Goal: Task Accomplishment & Management: Manage account settings

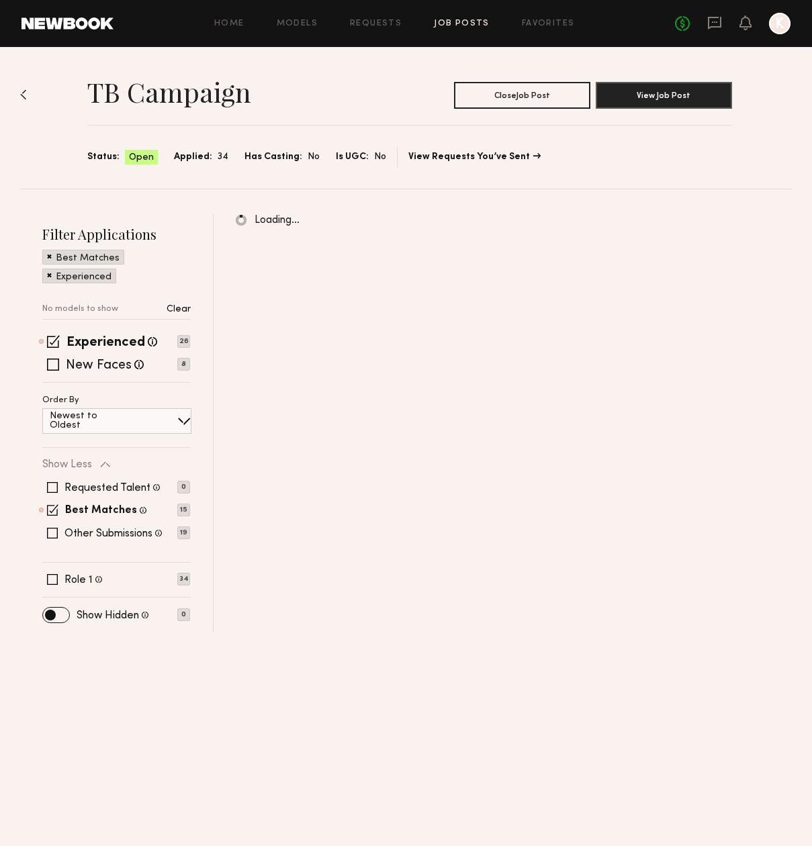
click at [457, 24] on link "Job Posts" at bounding box center [462, 23] width 56 height 9
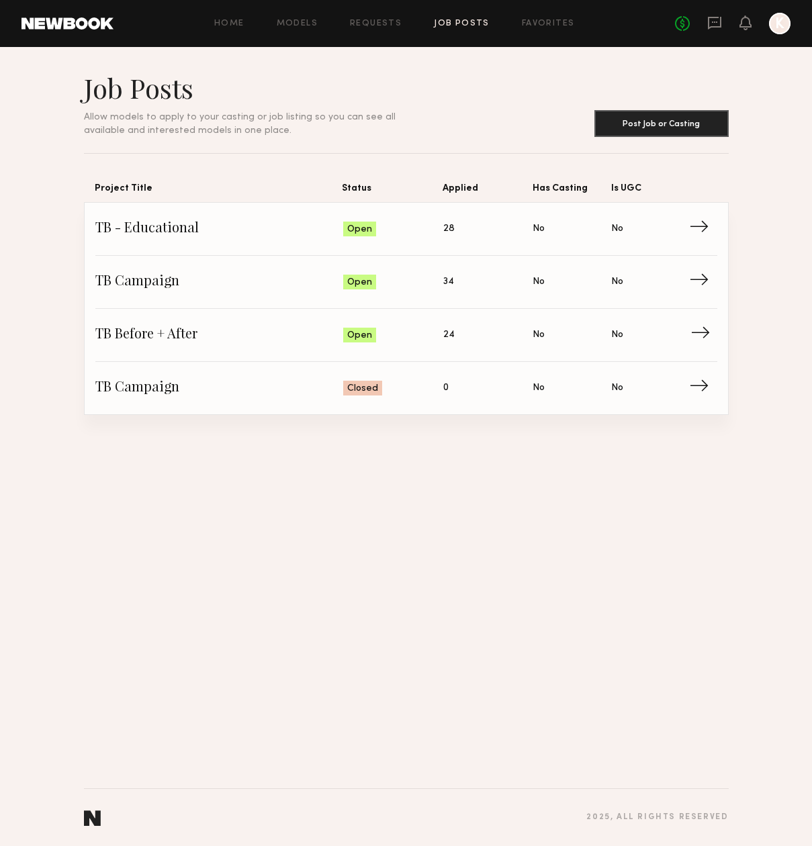
click at [198, 342] on span "TB Before + After" at bounding box center [219, 335] width 248 height 20
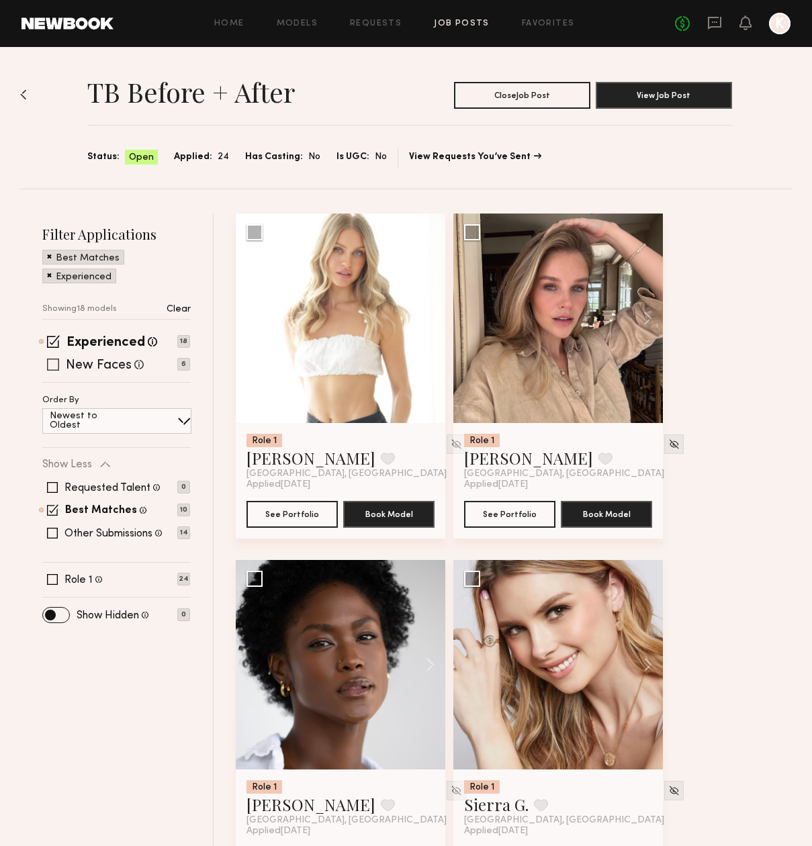
click at [54, 362] on span at bounding box center [53, 364] width 12 height 12
click at [53, 340] on span at bounding box center [53, 341] width 13 height 13
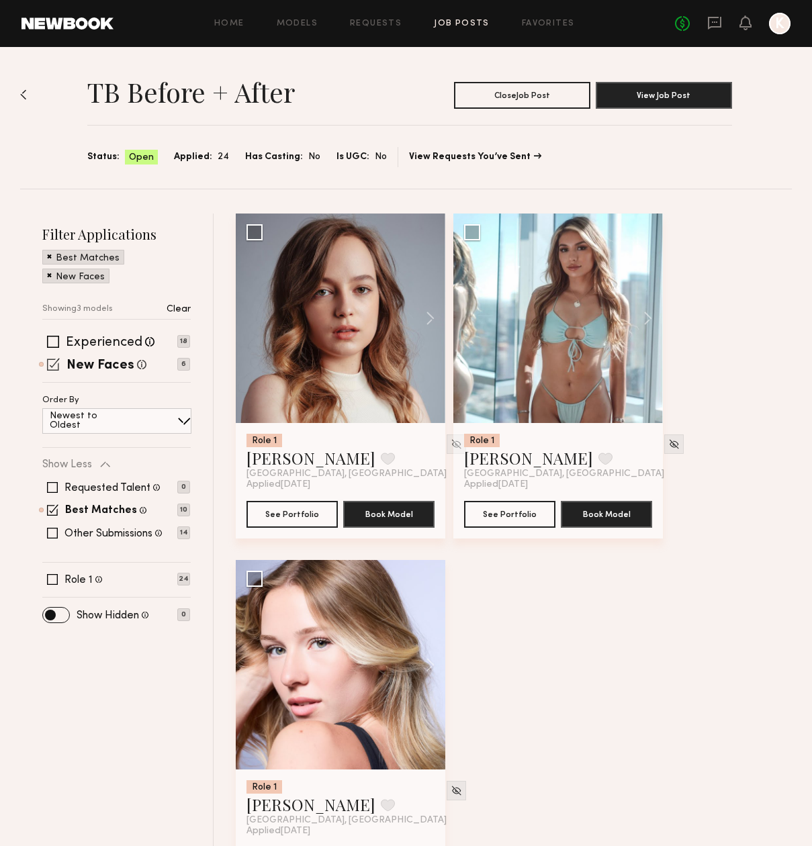
click at [52, 358] on span at bounding box center [53, 364] width 13 height 13
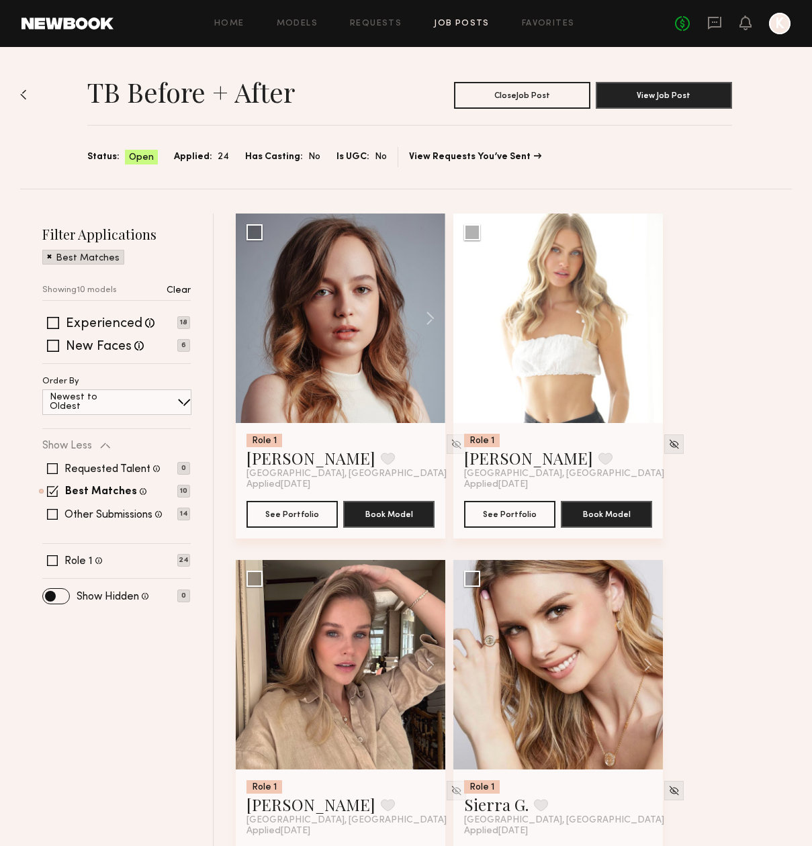
click at [48, 255] on span at bounding box center [49, 256] width 5 height 12
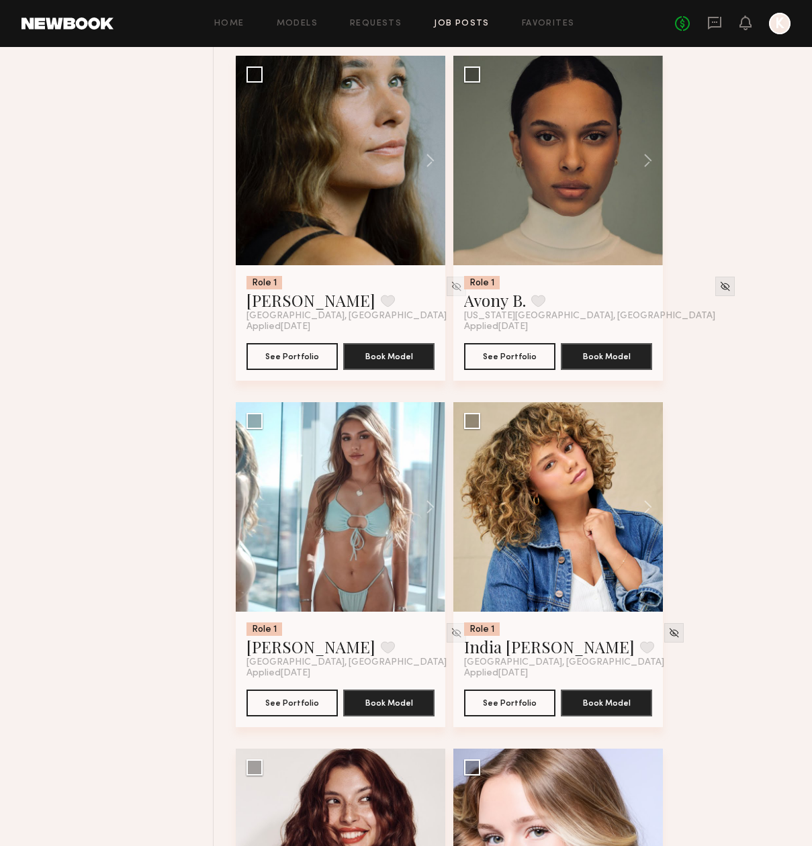
scroll to position [1198, 0]
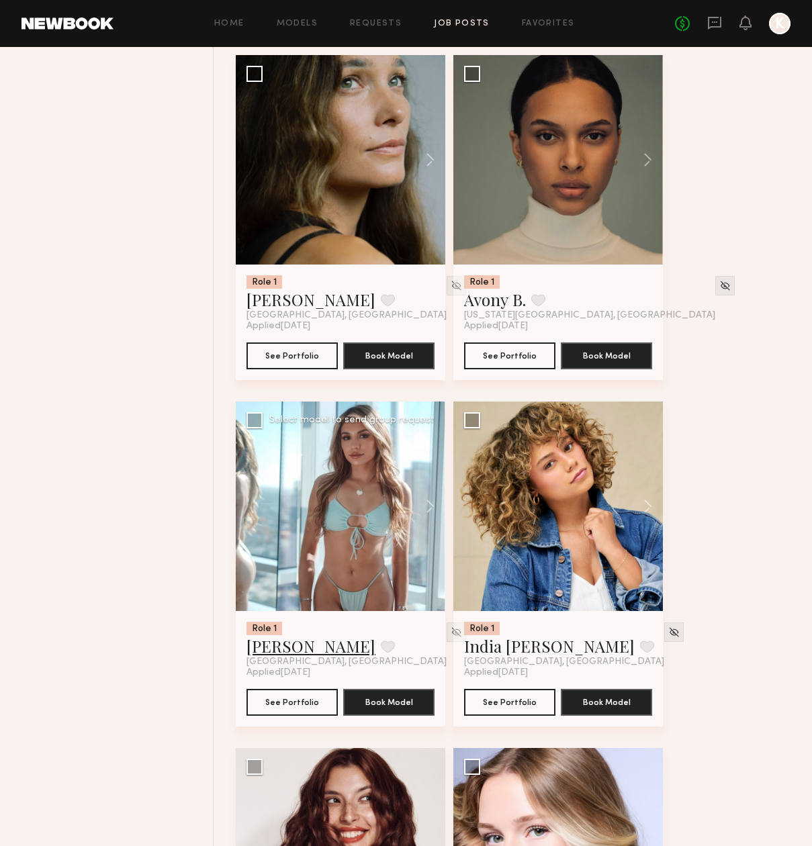
click at [283, 648] on link "Tiffany L." at bounding box center [310, 645] width 129 height 21
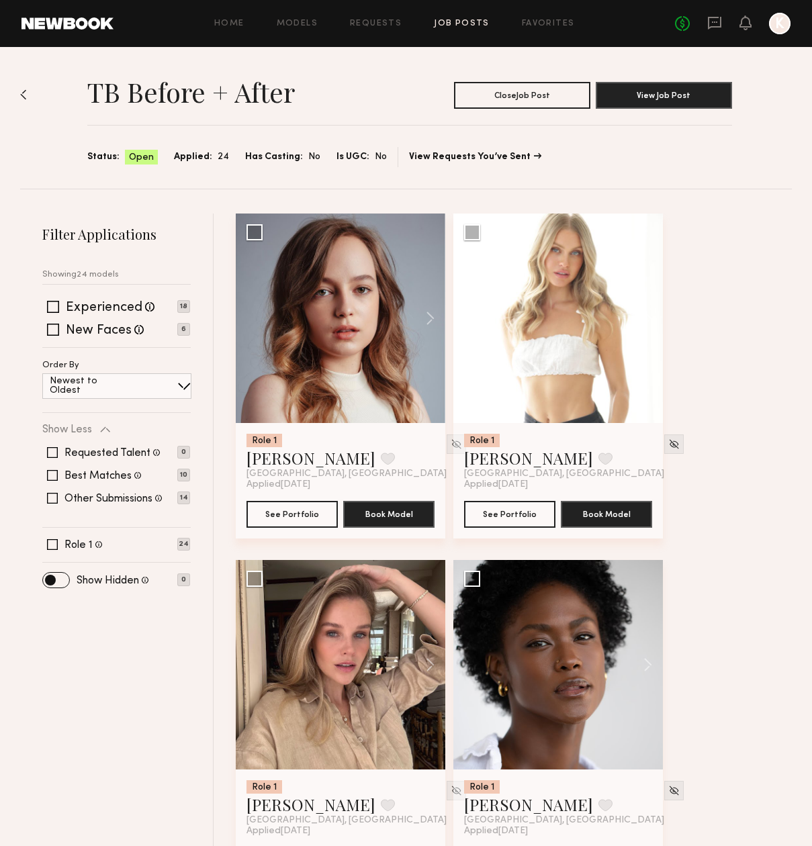
scroll to position [0, 0]
click at [23, 96] on img at bounding box center [23, 94] width 7 height 11
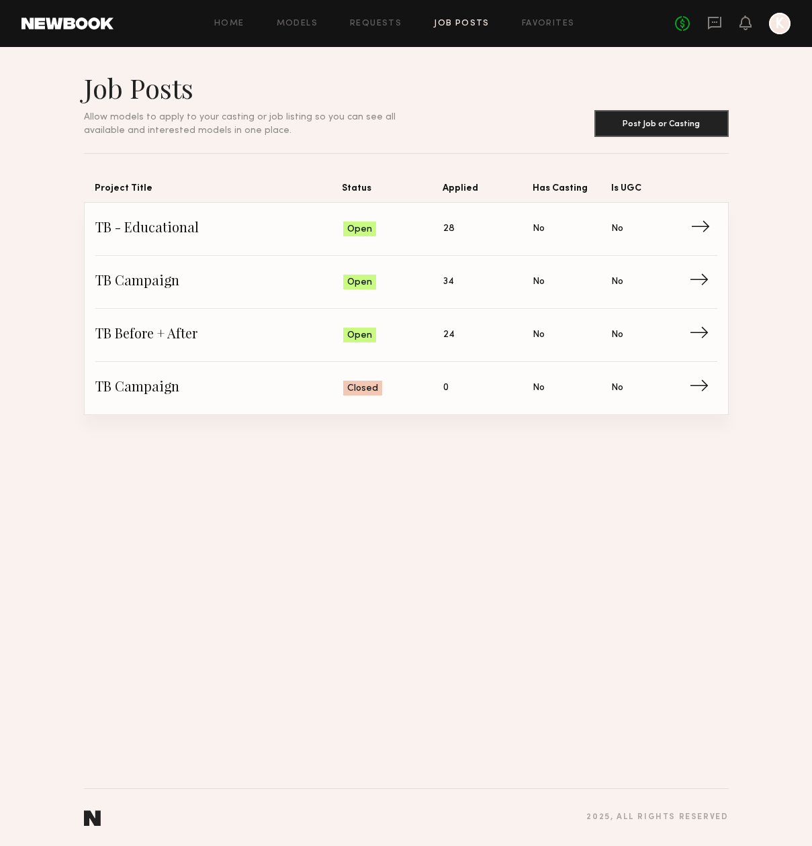
click at [173, 224] on span "TB - Educational" at bounding box center [219, 229] width 248 height 20
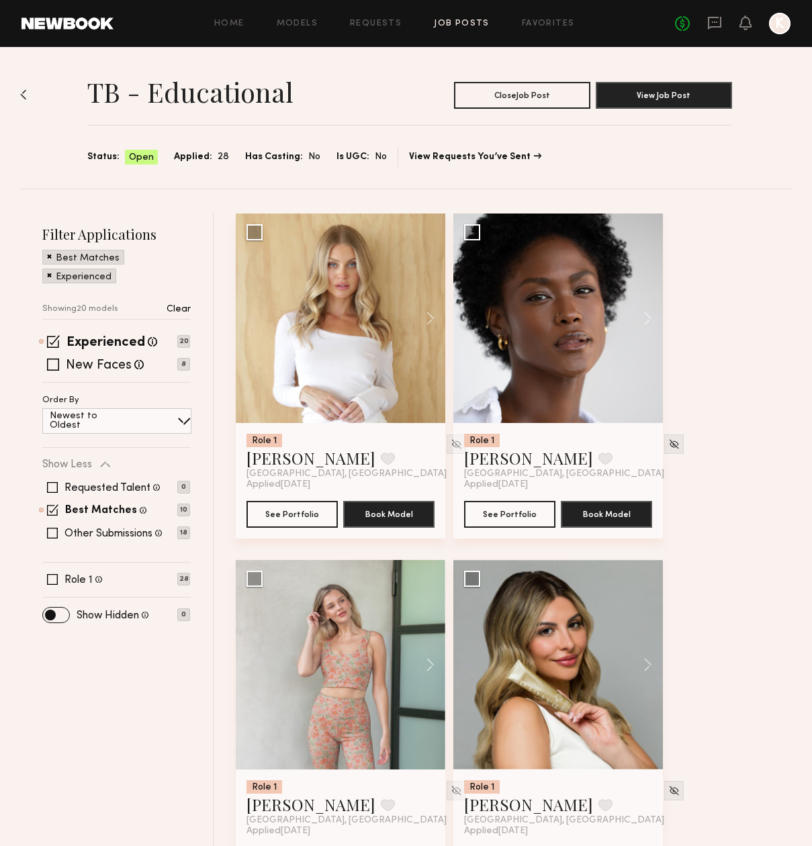
click at [48, 277] on span at bounding box center [49, 274] width 5 height 12
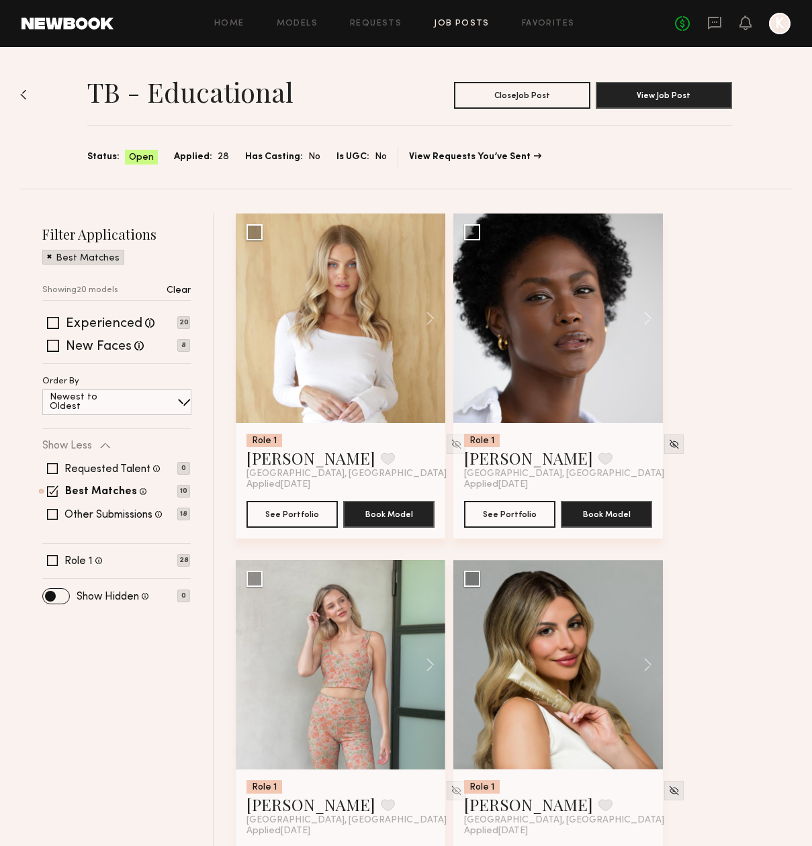
click at [48, 259] on span at bounding box center [49, 256] width 5 height 12
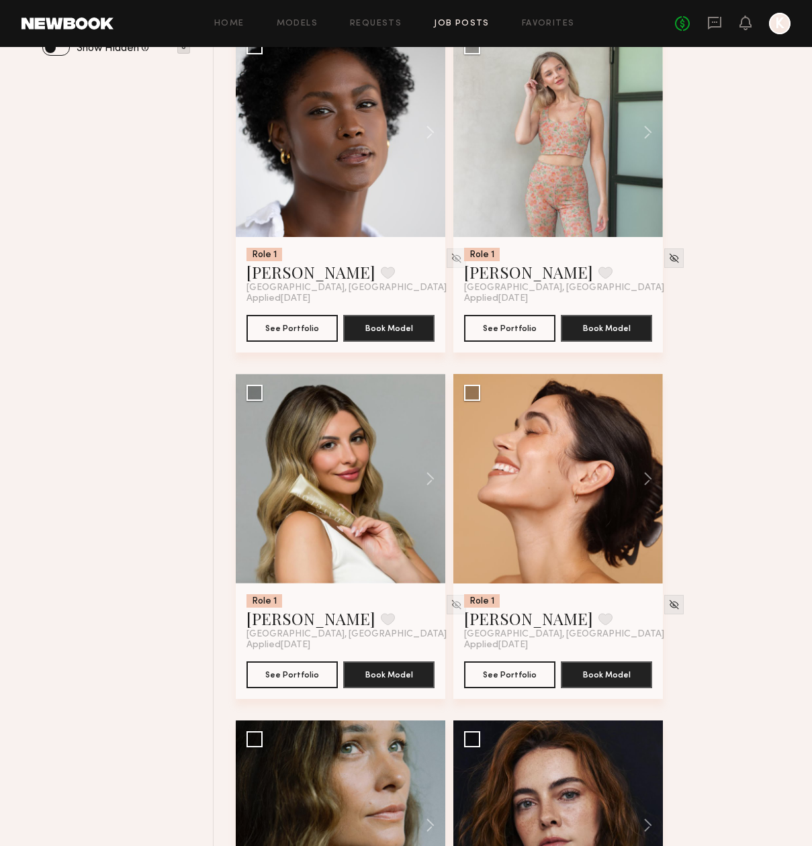
scroll to position [533, 0]
click at [332, 537] on div at bounding box center [340, 477] width 209 height 209
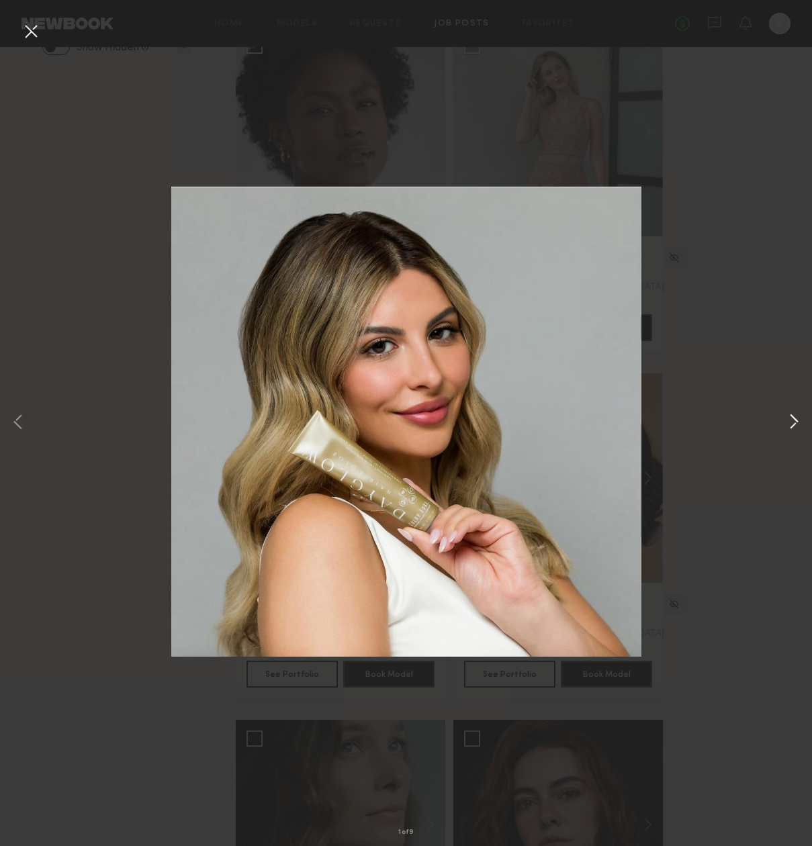
click at [793, 423] on button at bounding box center [793, 423] width 16 height 677
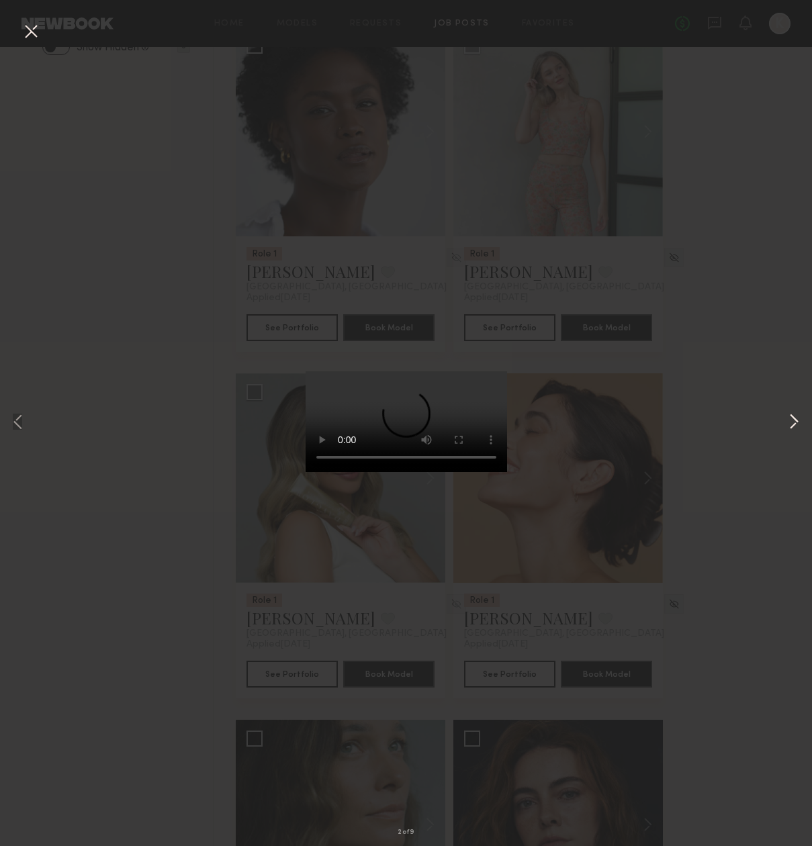
click at [793, 423] on button at bounding box center [793, 423] width 16 height 677
click at [778, 361] on div "3 of 9" at bounding box center [406, 423] width 812 height 846
click at [790, 424] on button at bounding box center [793, 423] width 16 height 677
click at [27, 27] on button at bounding box center [30, 32] width 21 height 24
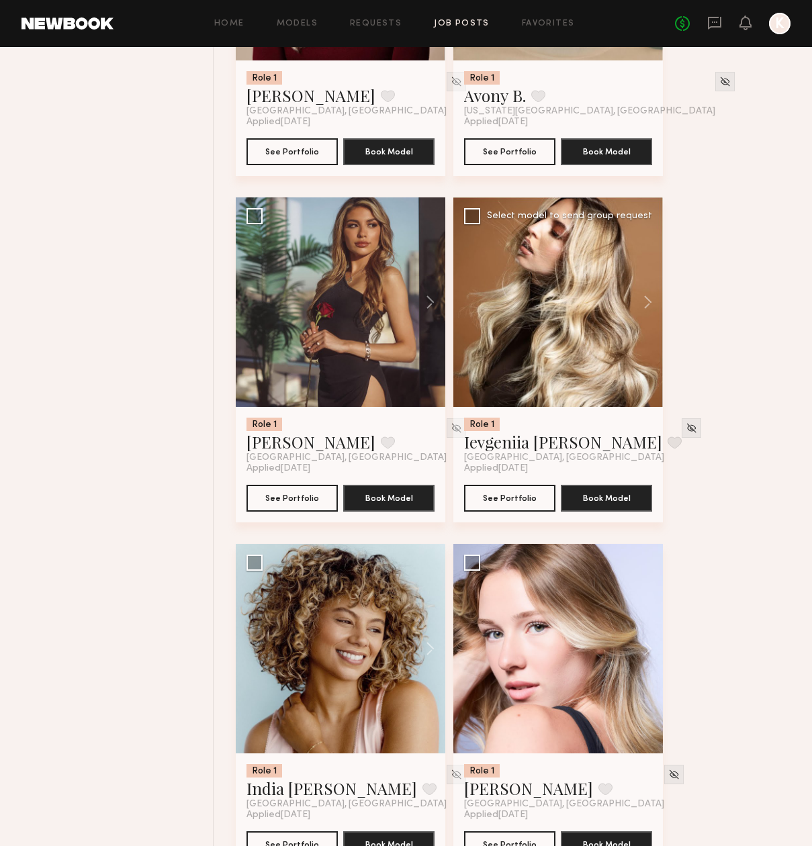
scroll to position [1761, 0]
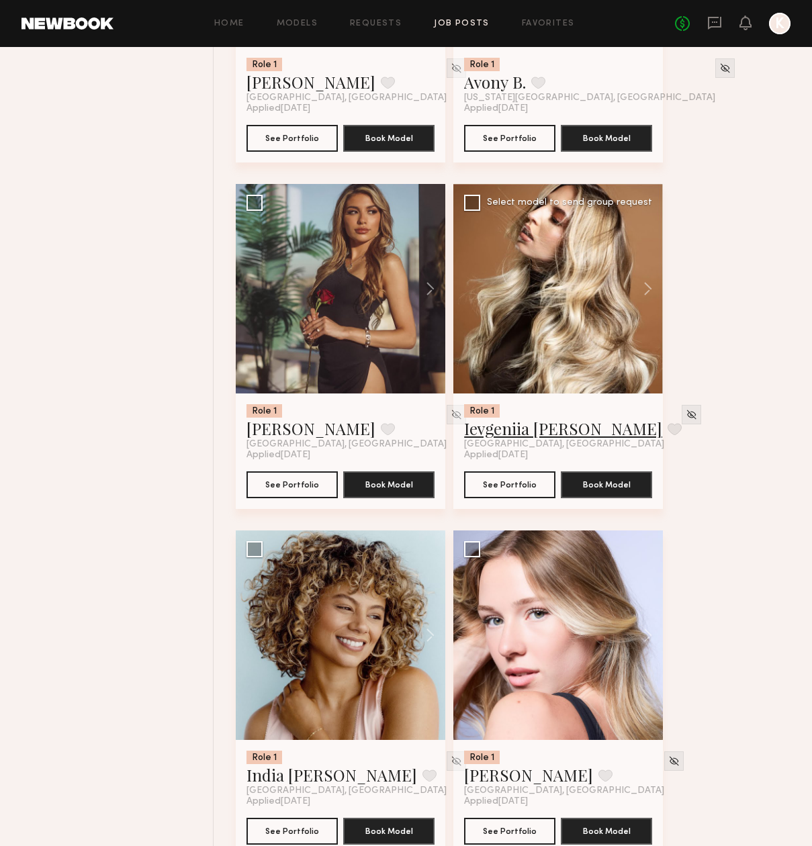
click at [521, 428] on link "Ievgeniia G." at bounding box center [563, 428] width 198 height 21
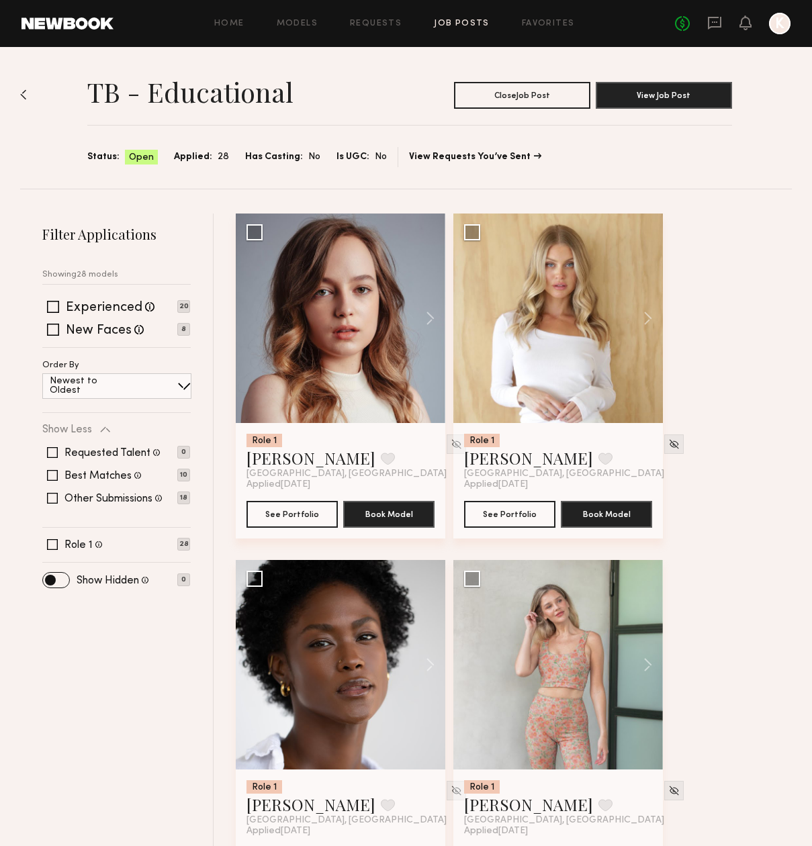
scroll to position [0, 0]
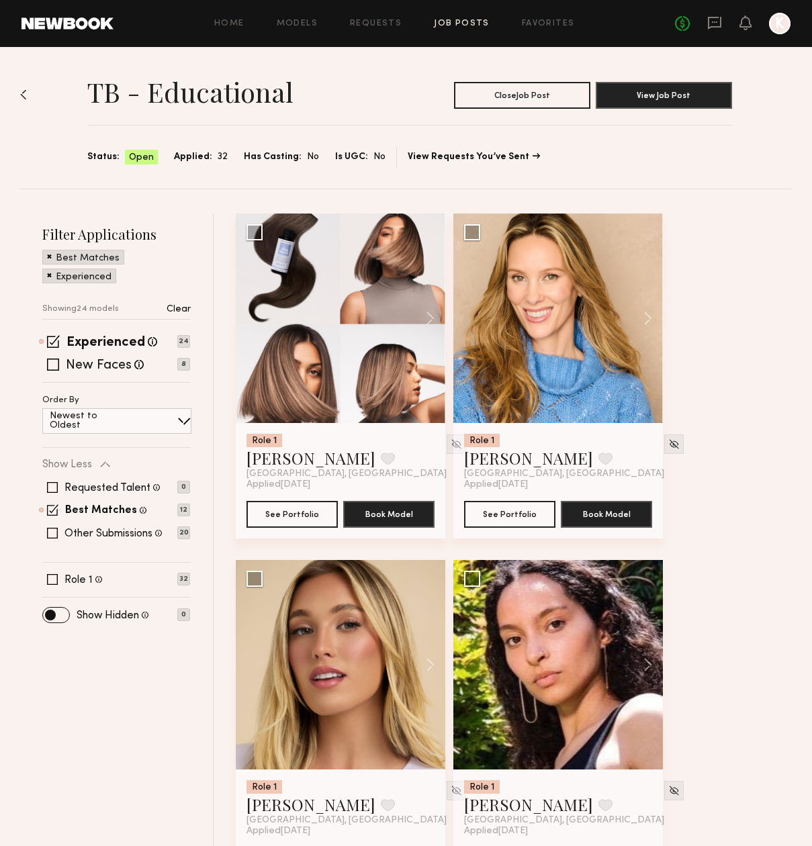
click at [50, 277] on span at bounding box center [49, 274] width 5 height 12
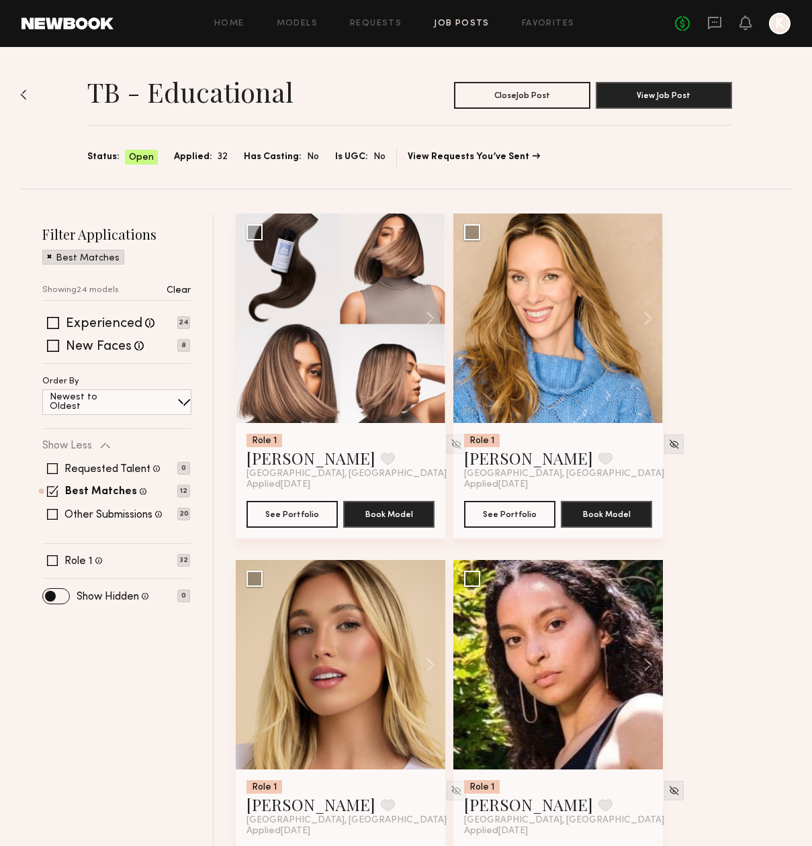
click at [48, 255] on span at bounding box center [49, 256] width 5 height 12
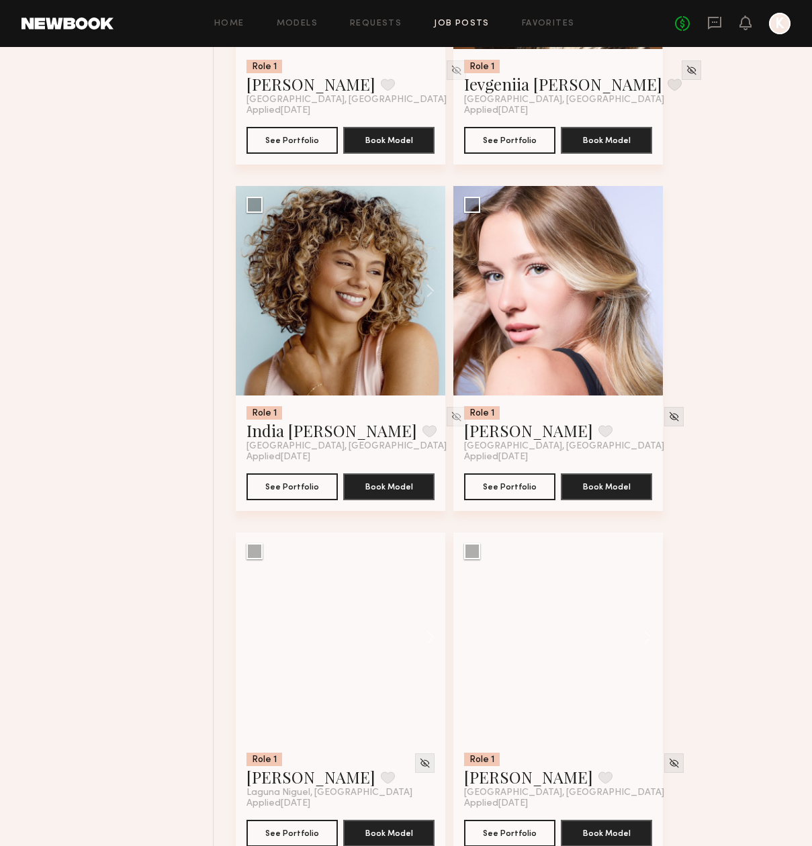
scroll to position [2895, 0]
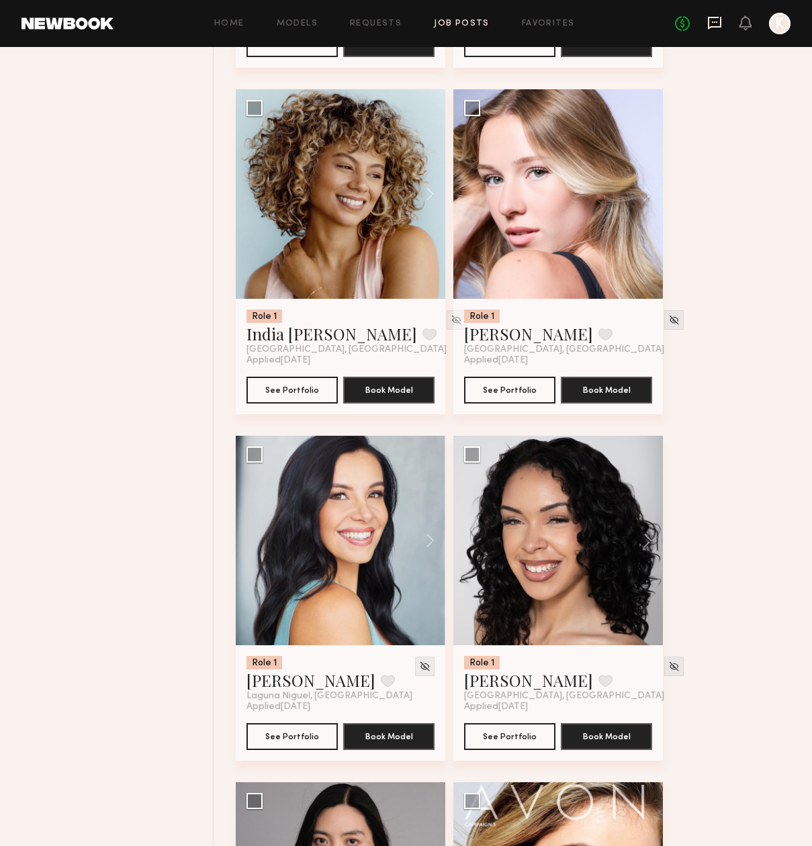
click at [710, 17] on icon at bounding box center [713, 23] width 13 height 13
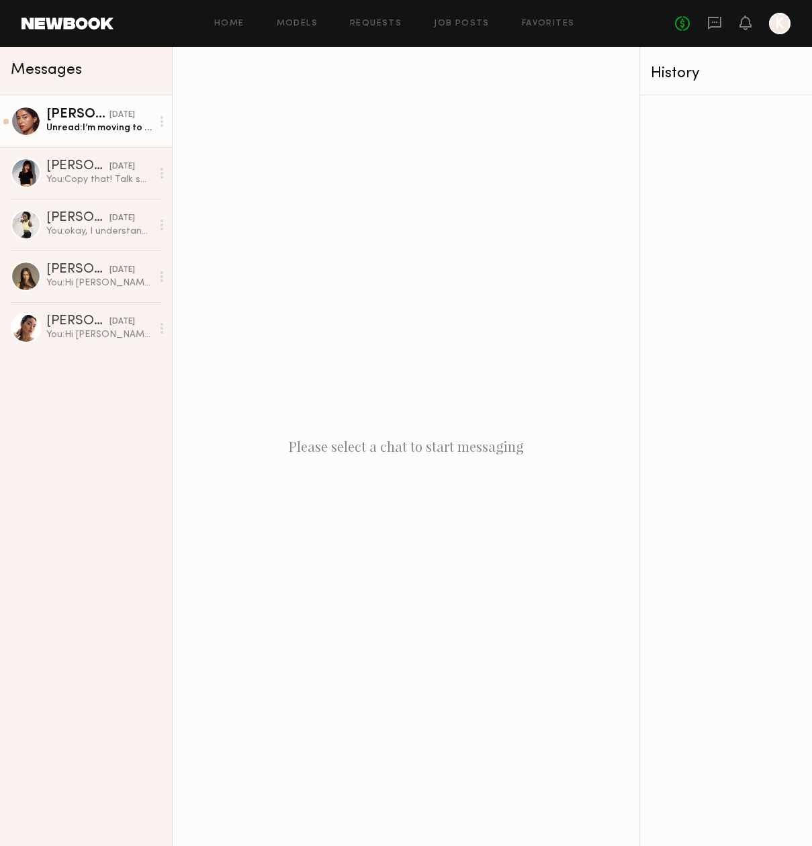
click at [82, 108] on div "Annette W." at bounding box center [77, 114] width 63 height 13
click at [89, 124] on div "I’m moving to LA on 10/1, so everything is perfect timing! I’ll be available th…" at bounding box center [98, 127] width 105 height 13
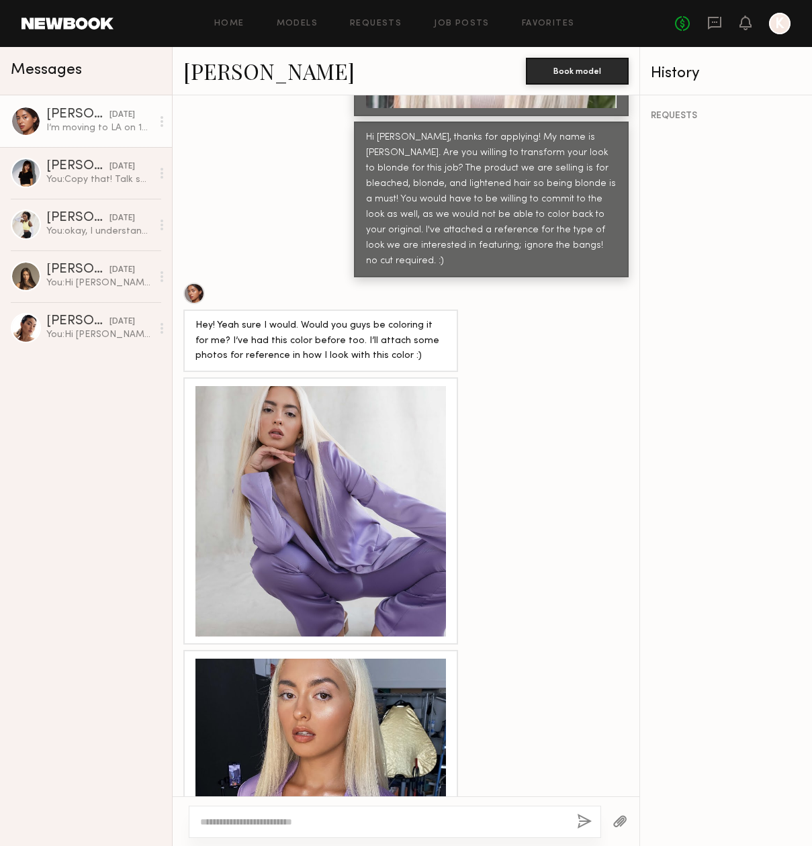
scroll to position [908, 0]
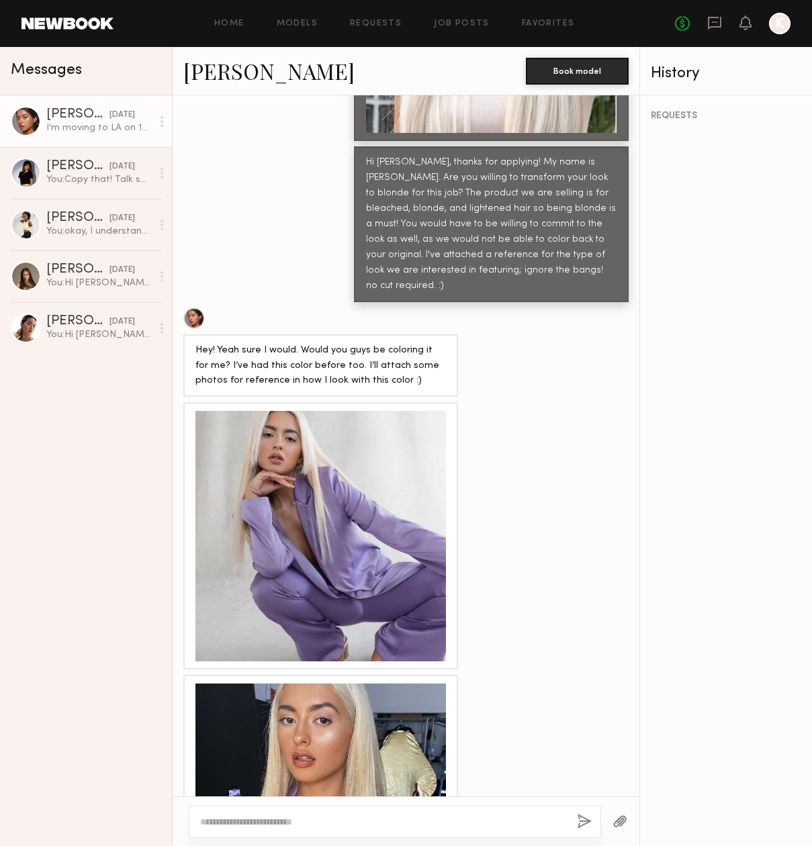
click at [355, 422] on div at bounding box center [320, 536] width 250 height 250
click at [355, 422] on ng-component "Home Models Requests Job Posts Favorites Sign Out No fees up to $5,000 K Messag…" at bounding box center [406, 423] width 812 height 846
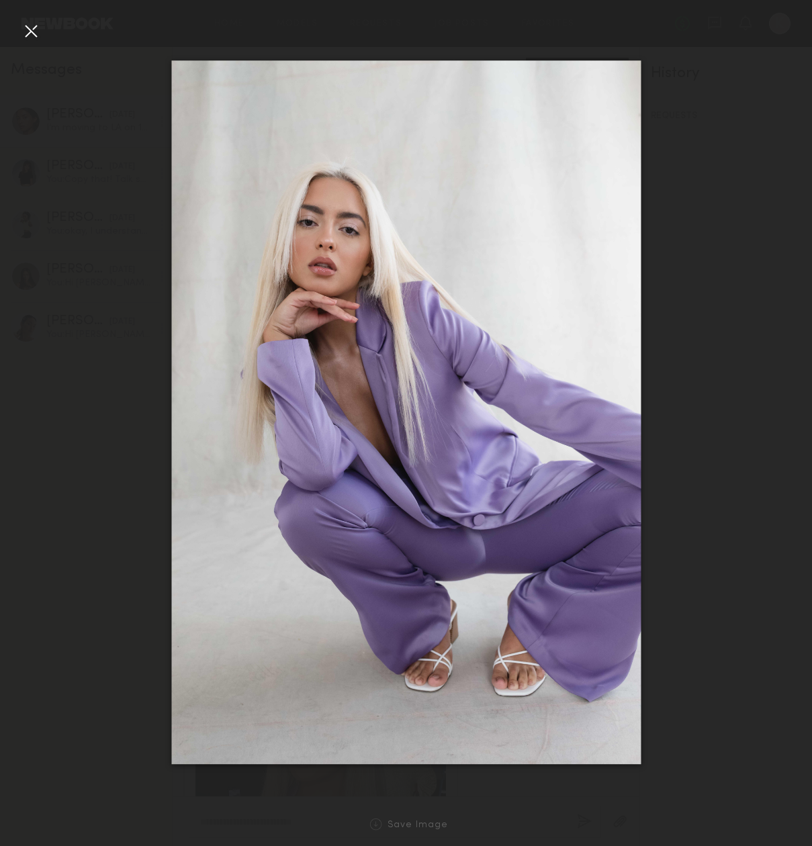
click at [26, 28] on div at bounding box center [30, 30] width 21 height 21
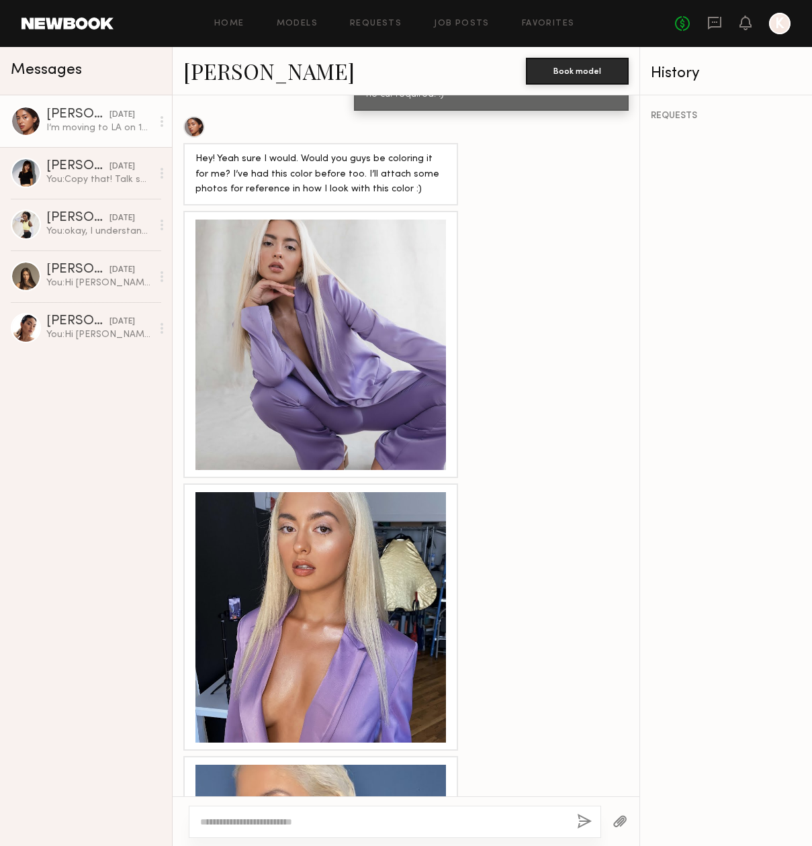
scroll to position [1115, 0]
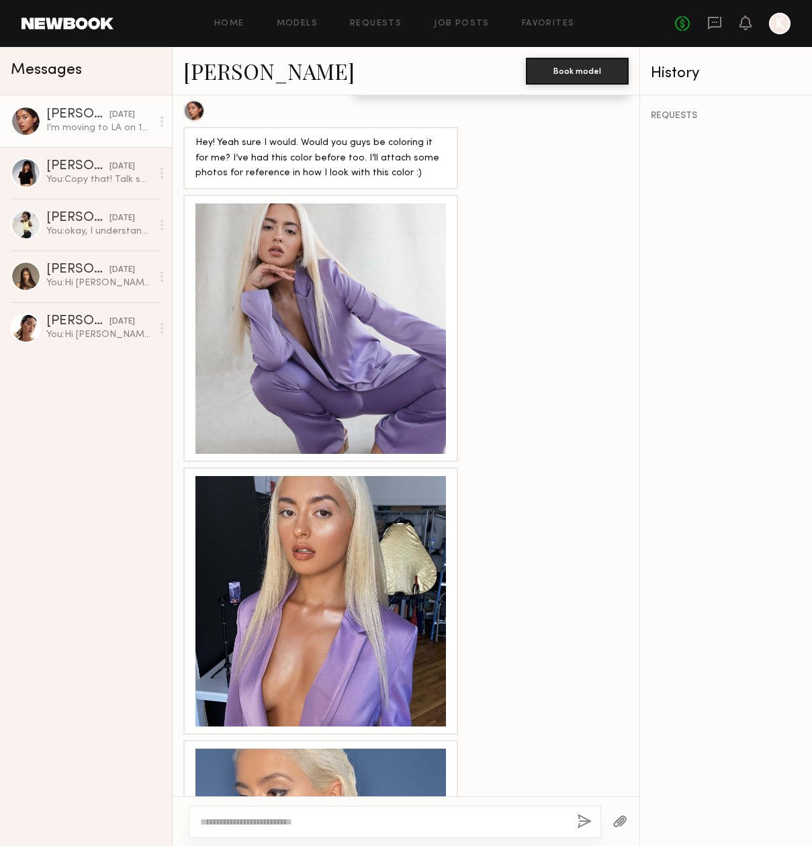
click at [351, 540] on div at bounding box center [320, 601] width 250 height 250
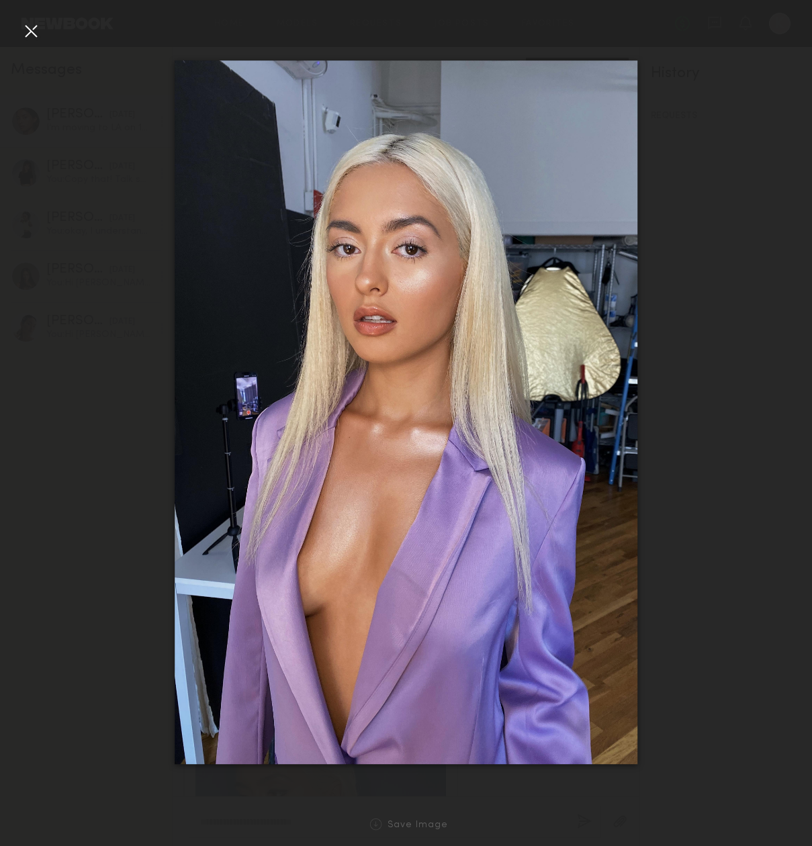
click at [36, 34] on div at bounding box center [30, 30] width 21 height 21
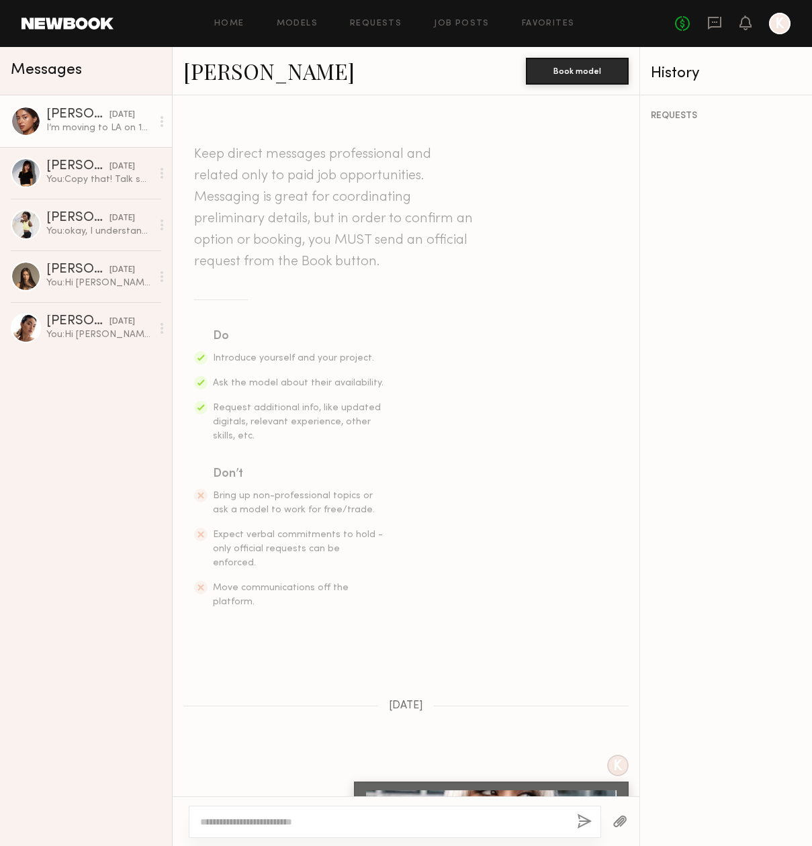
scroll to position [0, 0]
